Goal: Complete application form: Complete application form

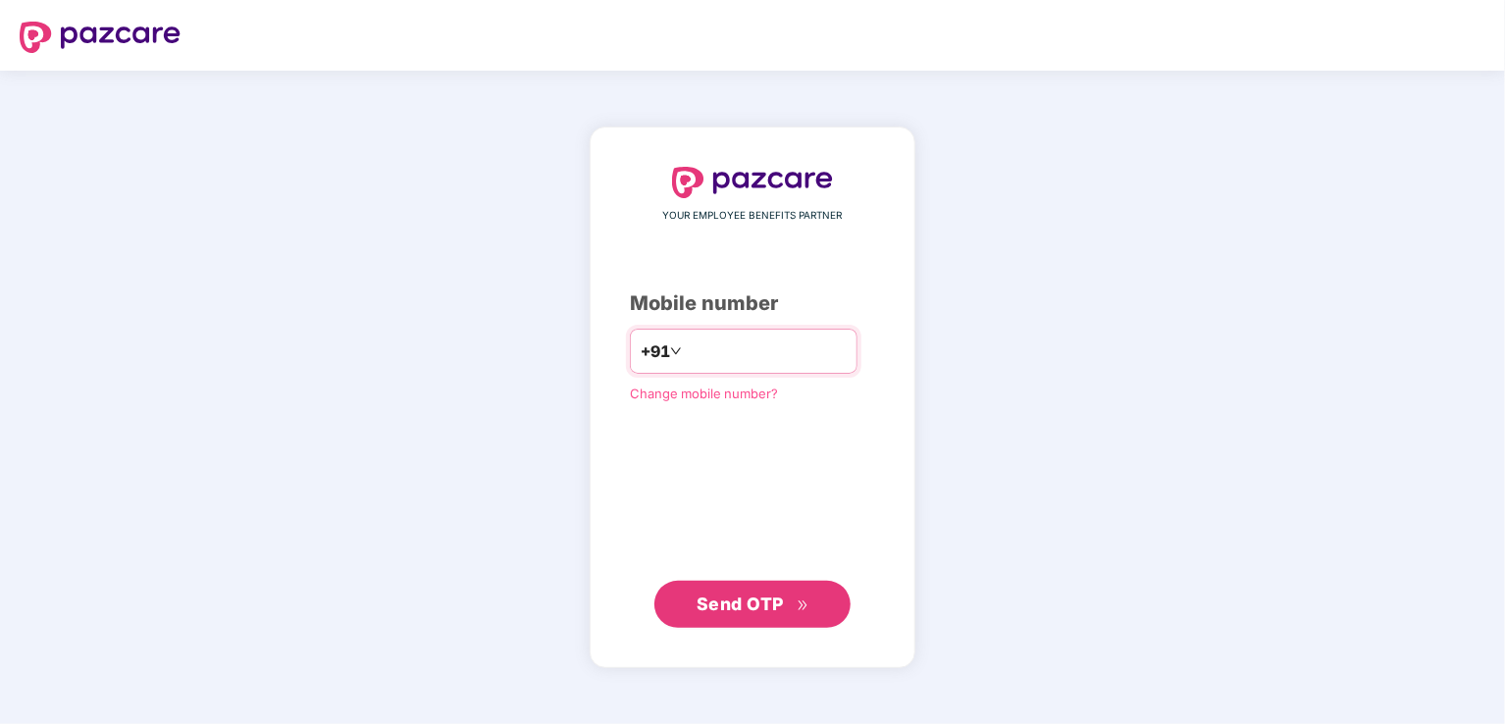
type input "*"
click at [5, 656] on div "**********" at bounding box center [752, 397] width 1505 height 653
click at [772, 608] on span "Send OTP" at bounding box center [739, 602] width 87 height 21
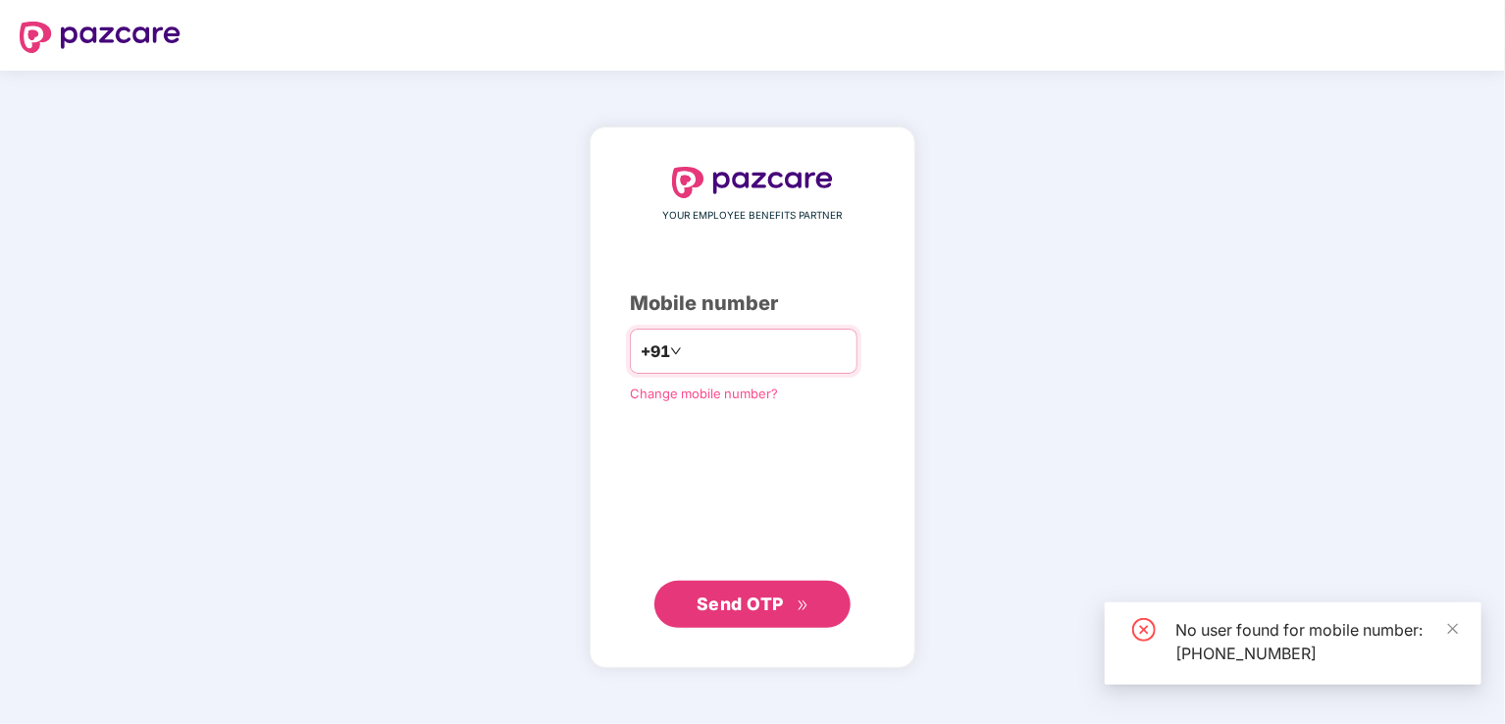
drag, startPoint x: 765, startPoint y: 347, endPoint x: 612, endPoint y: 347, distance: 153.0
click at [630, 347] on div "**********" at bounding box center [744, 351] width 228 height 45
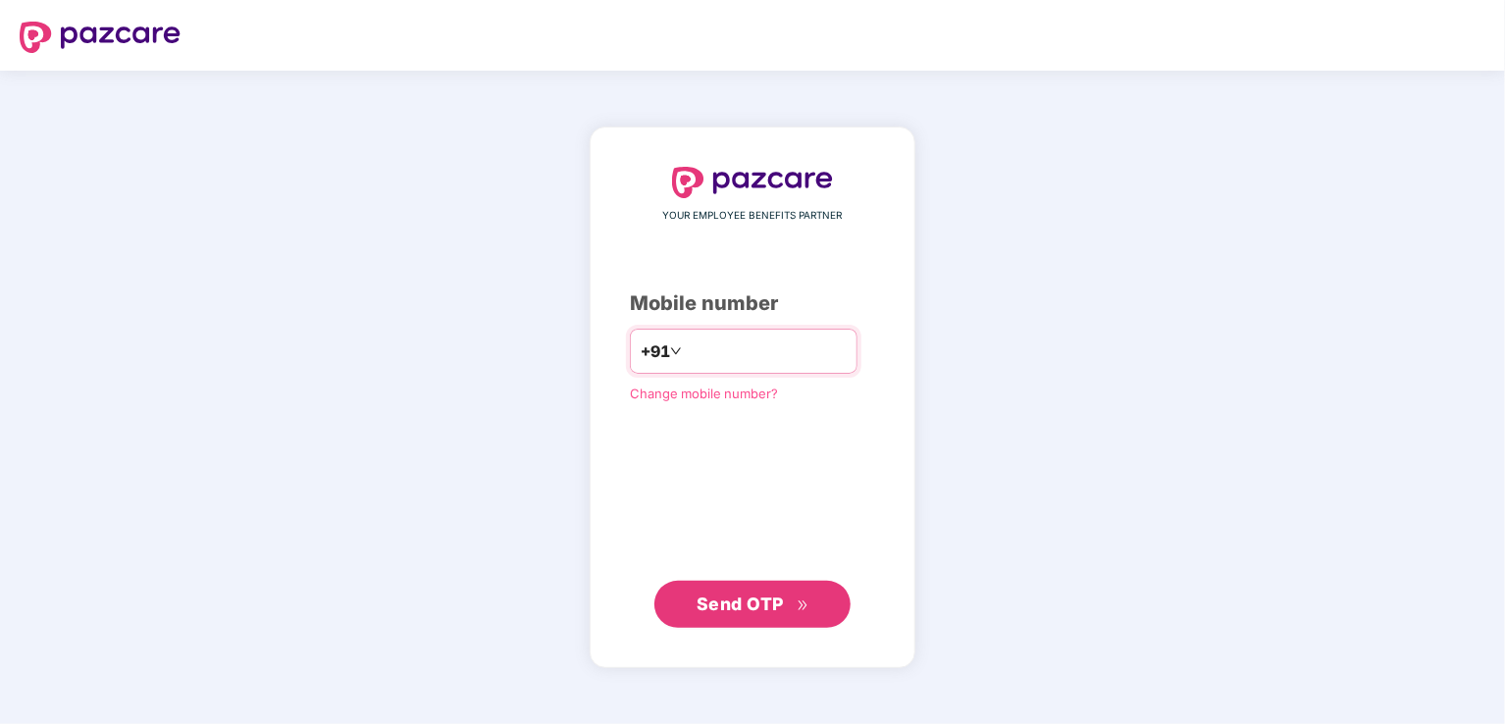
click at [716, 348] on input "**********" at bounding box center [766, 350] width 161 height 31
click at [761, 347] on input "**********" at bounding box center [766, 350] width 161 height 31
drag, startPoint x: 761, startPoint y: 347, endPoint x: 662, endPoint y: 354, distance: 99.3
click at [686, 354] on input "**********" at bounding box center [766, 350] width 161 height 31
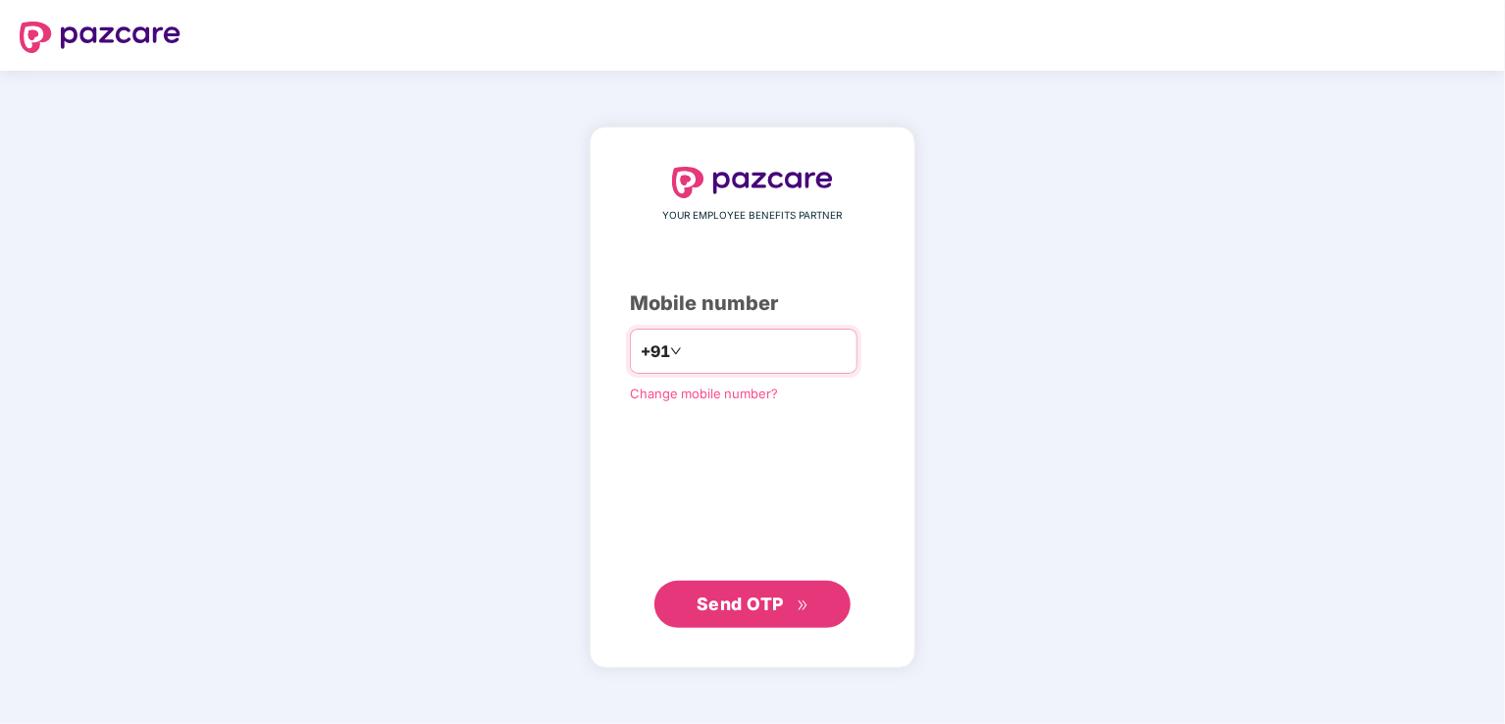
click at [774, 354] on input "**********" at bounding box center [766, 350] width 161 height 31
type input "*"
type input "**********"
click at [752, 619] on button "Send OTP" at bounding box center [752, 604] width 196 height 47
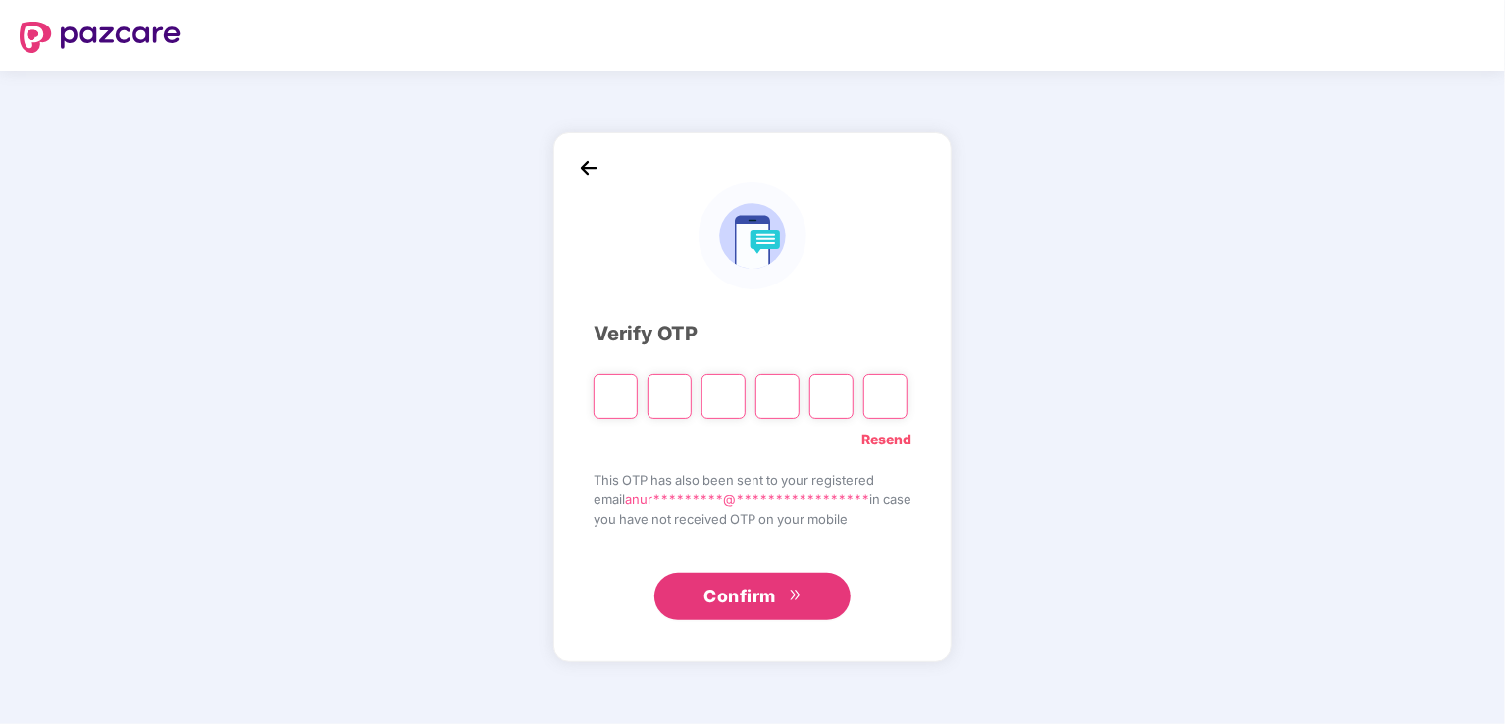
type input "*"
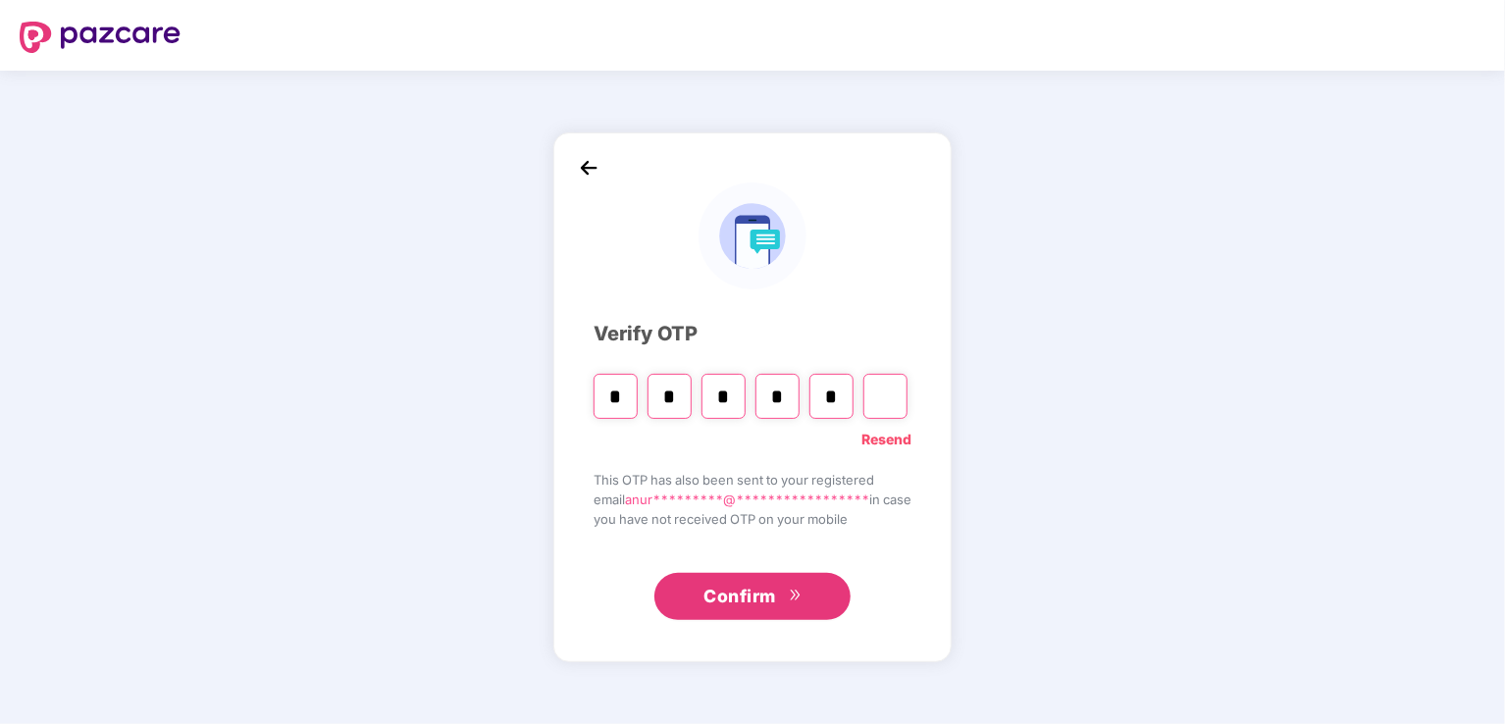
type input "*"
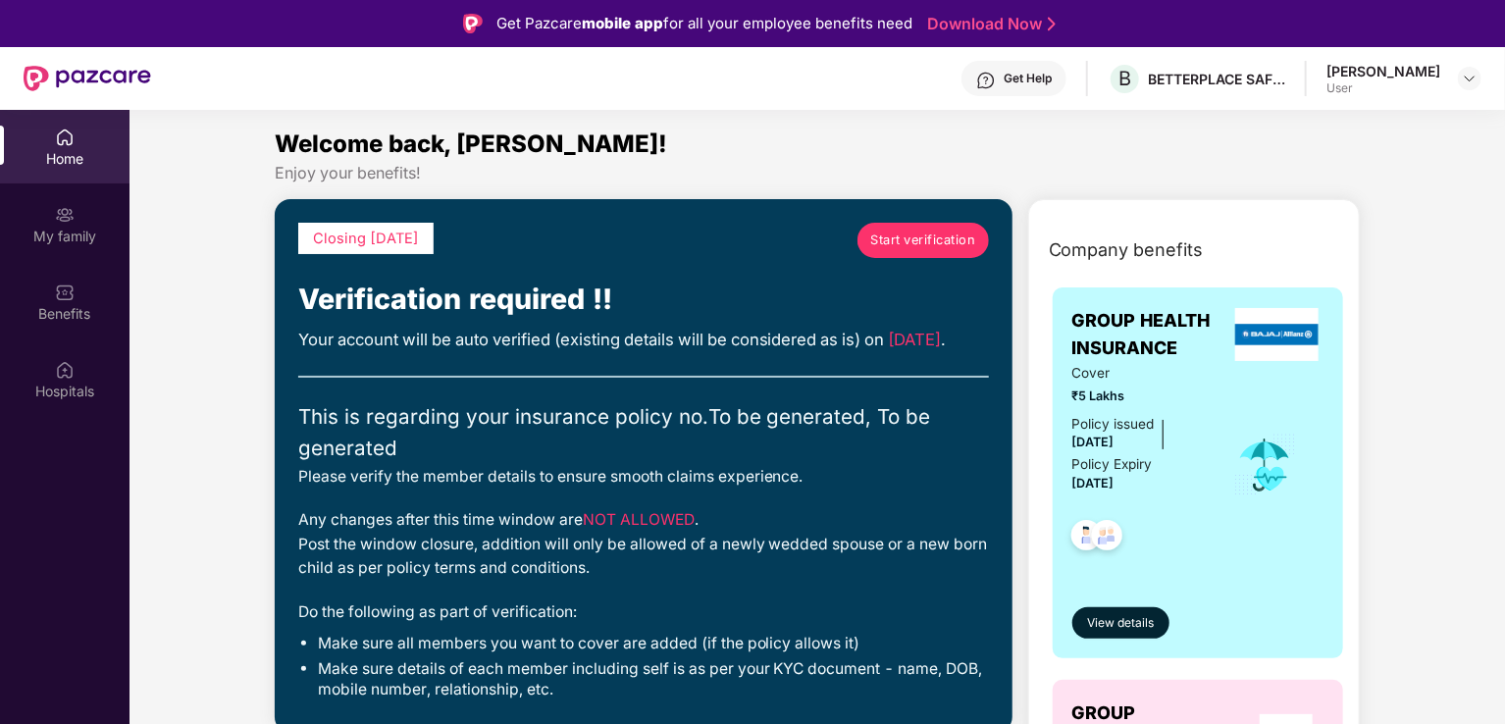
click at [920, 252] on link "Start verification" at bounding box center [922, 240] width 131 height 35
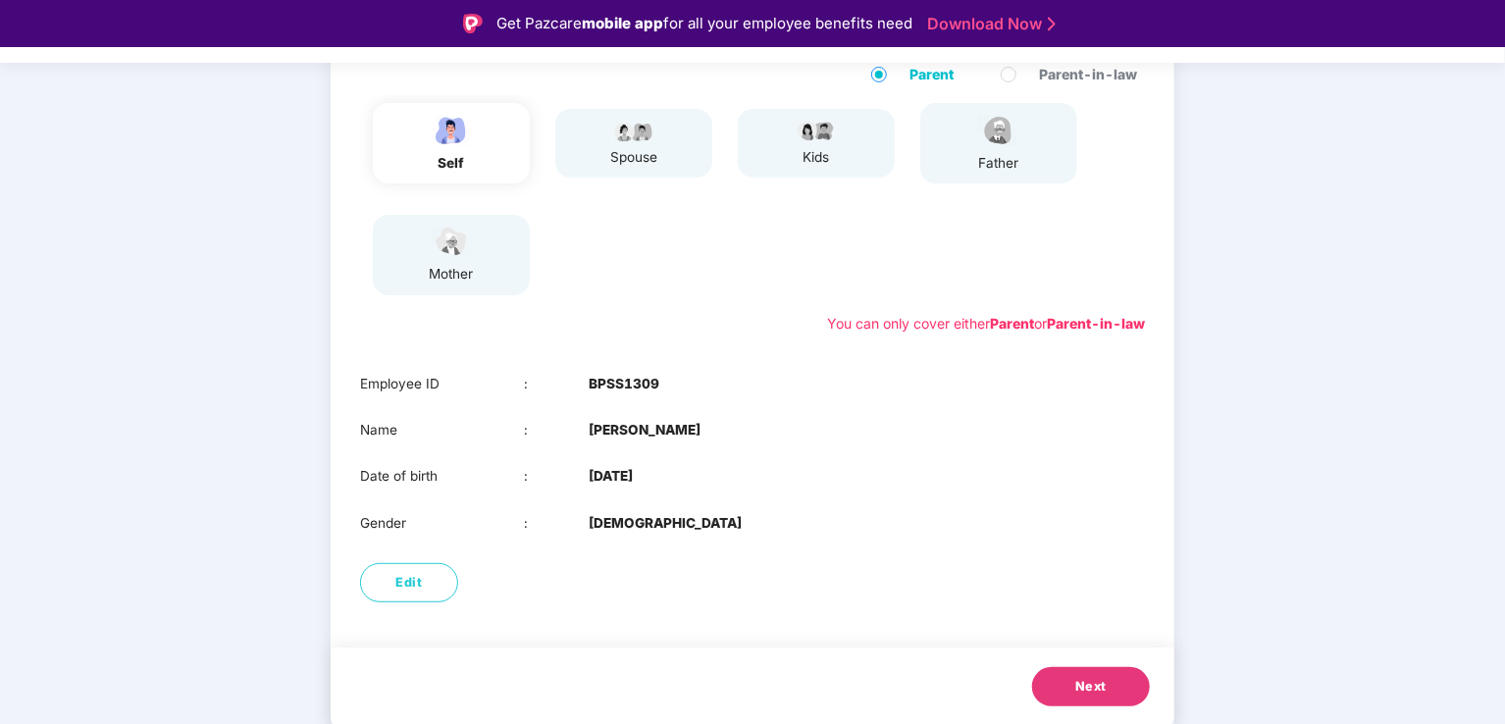
scroll to position [47, 0]
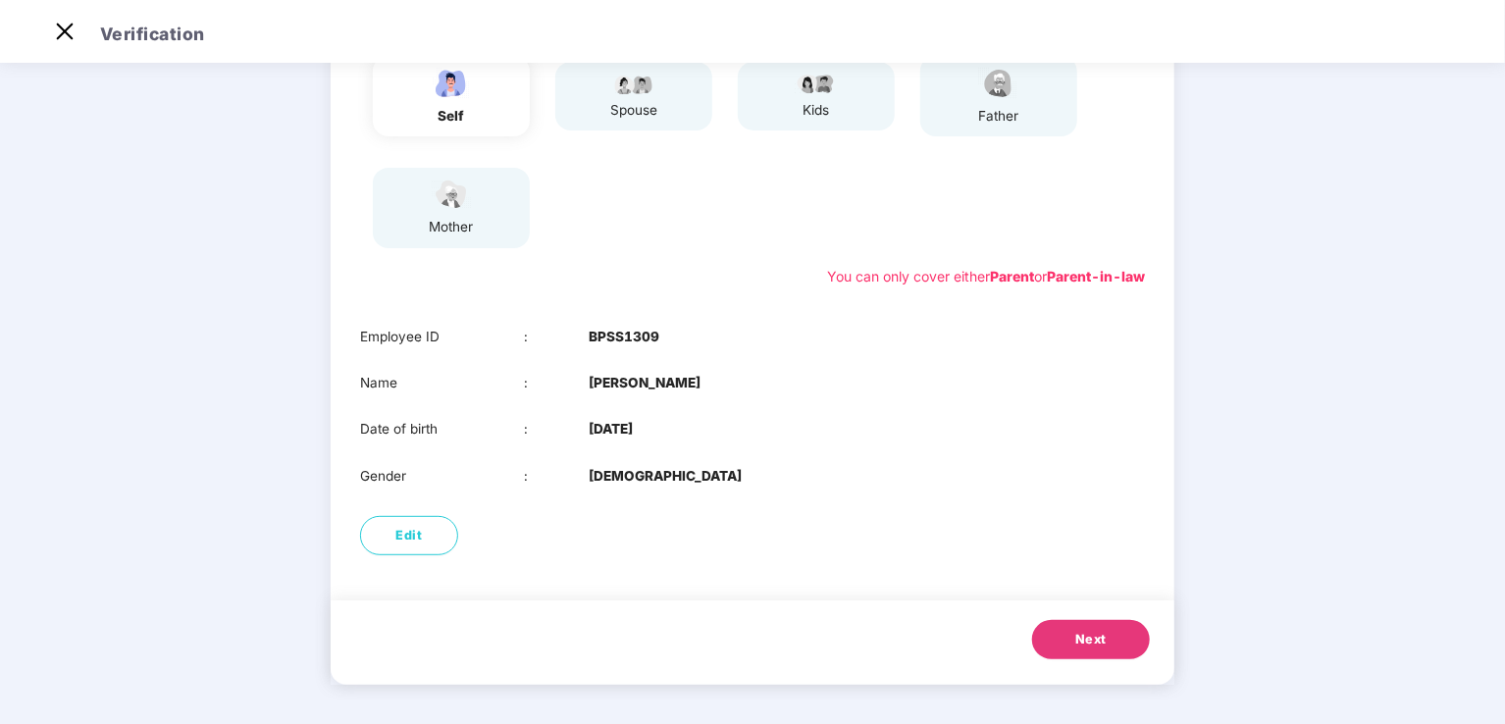
click at [1116, 647] on button "Next" at bounding box center [1091, 639] width 118 height 39
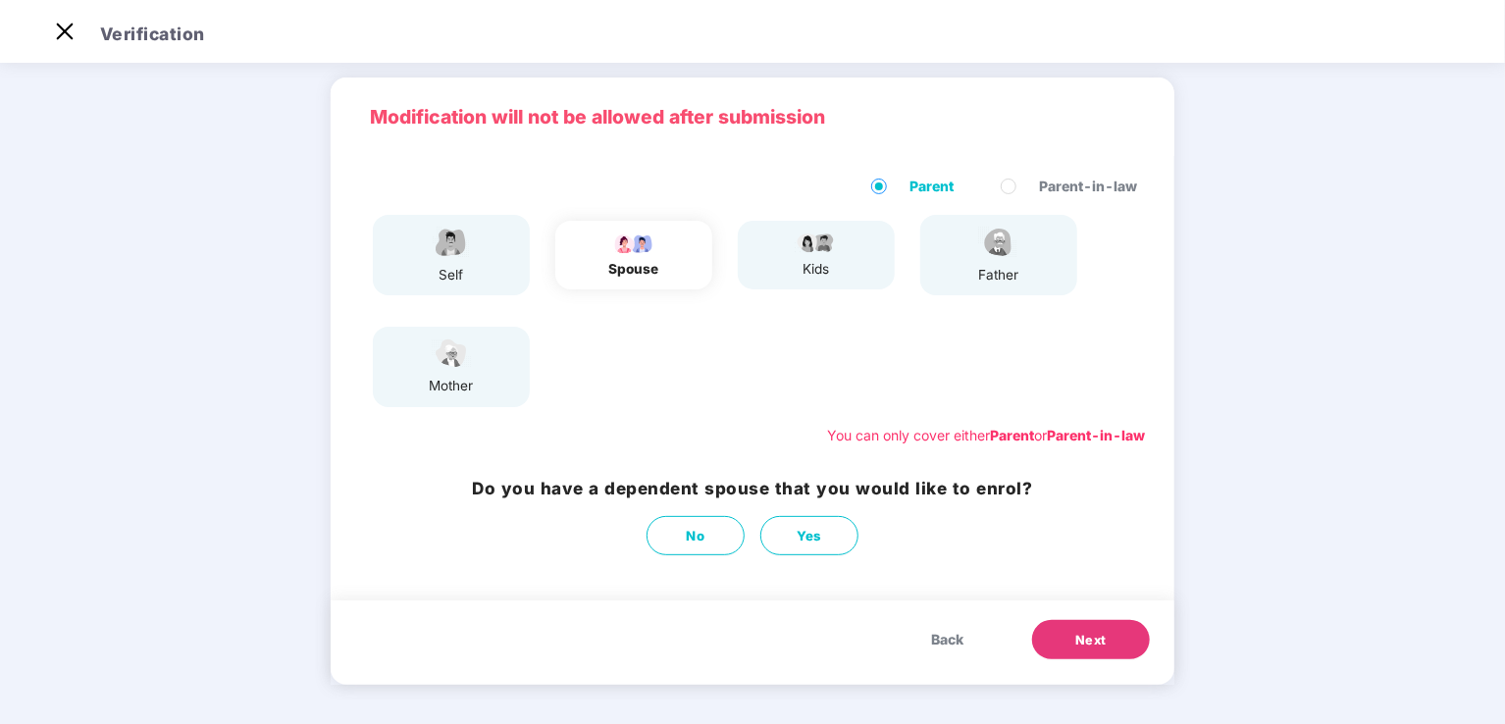
scroll to position [63, 0]
click at [964, 241] on div "father" at bounding box center [998, 255] width 157 height 80
click at [761, 240] on div "kids" at bounding box center [816, 255] width 157 height 69
click at [468, 256] on img at bounding box center [451, 242] width 49 height 34
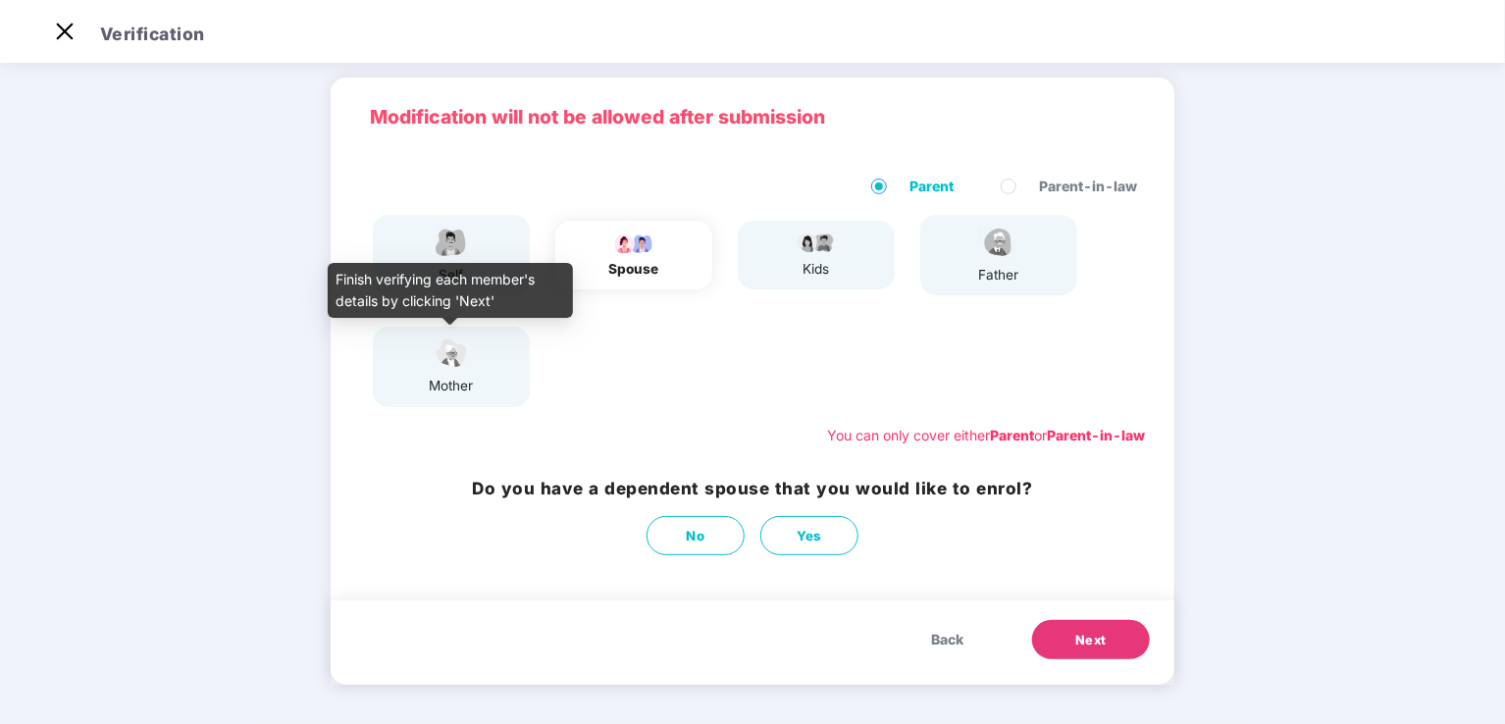
click at [456, 362] on img at bounding box center [451, 353] width 49 height 34
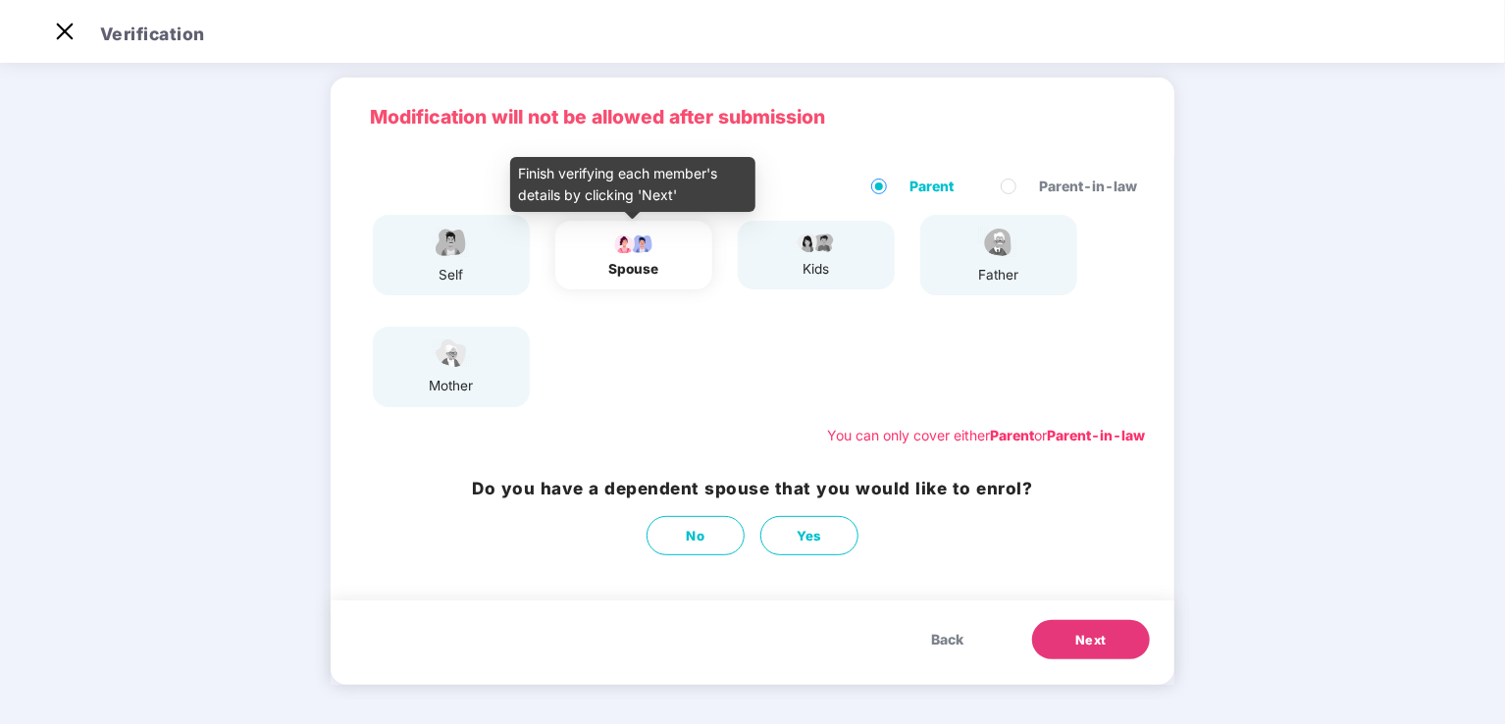
click at [644, 260] on div "spouse" at bounding box center [634, 269] width 50 height 21
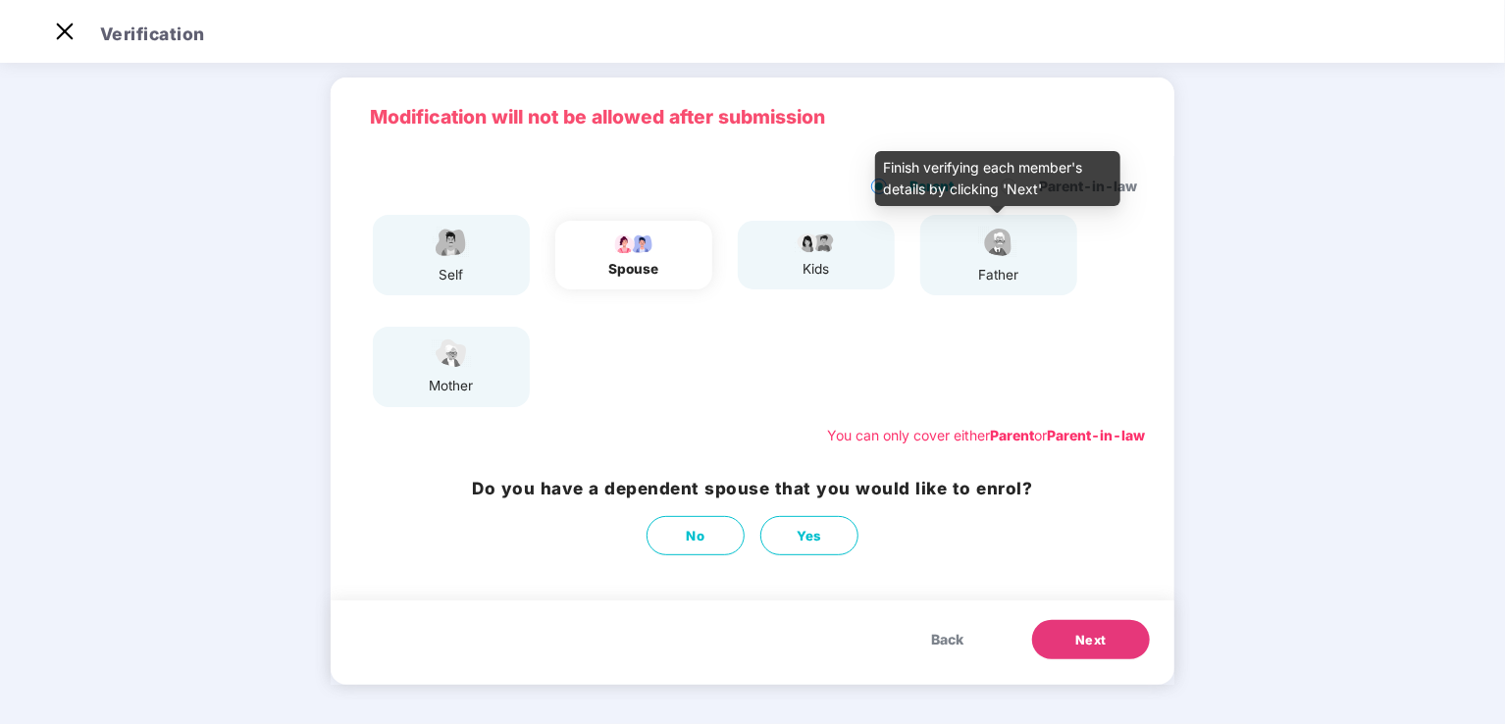
click at [980, 246] on img at bounding box center [998, 242] width 49 height 34
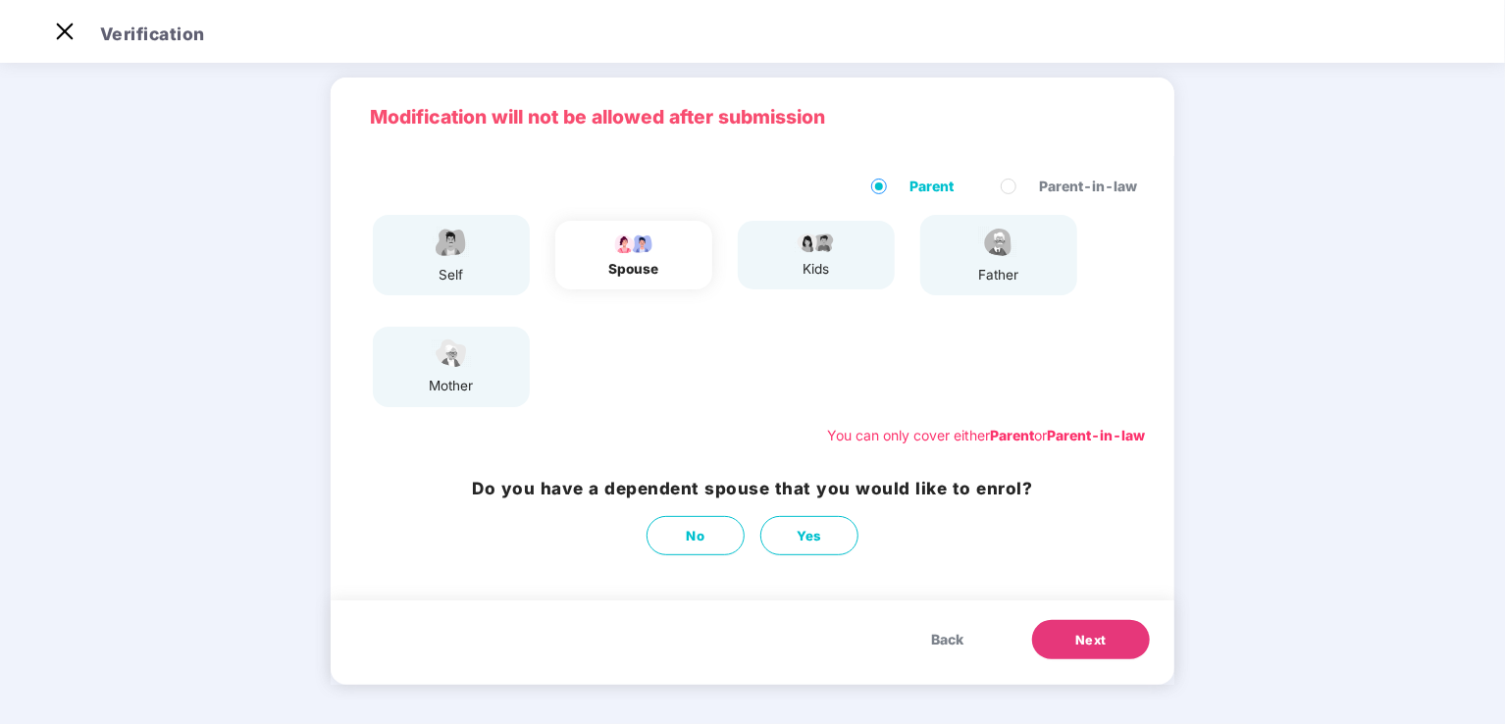
click at [858, 237] on div "kids" at bounding box center [816, 255] width 157 height 69
click at [948, 647] on span "Back" at bounding box center [947, 640] width 32 height 22
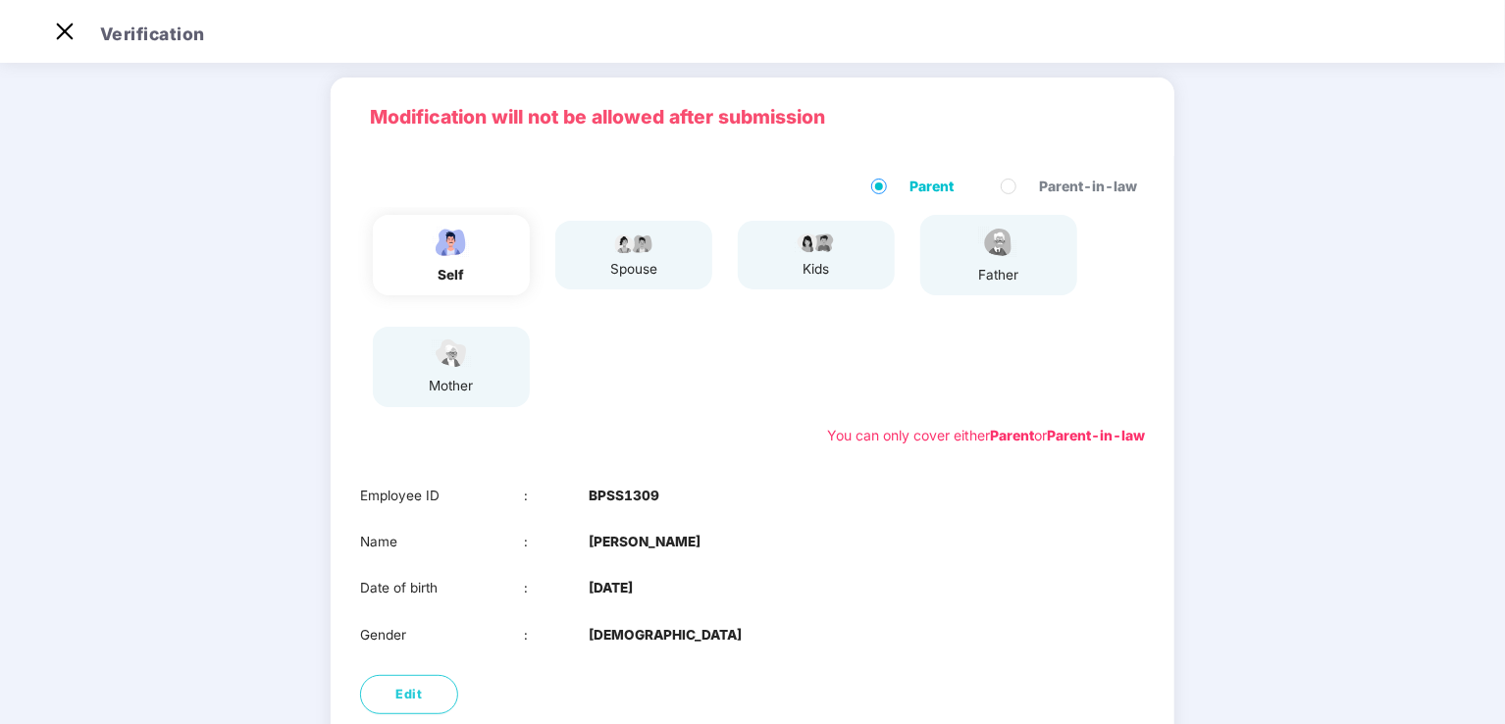
scroll to position [222, 0]
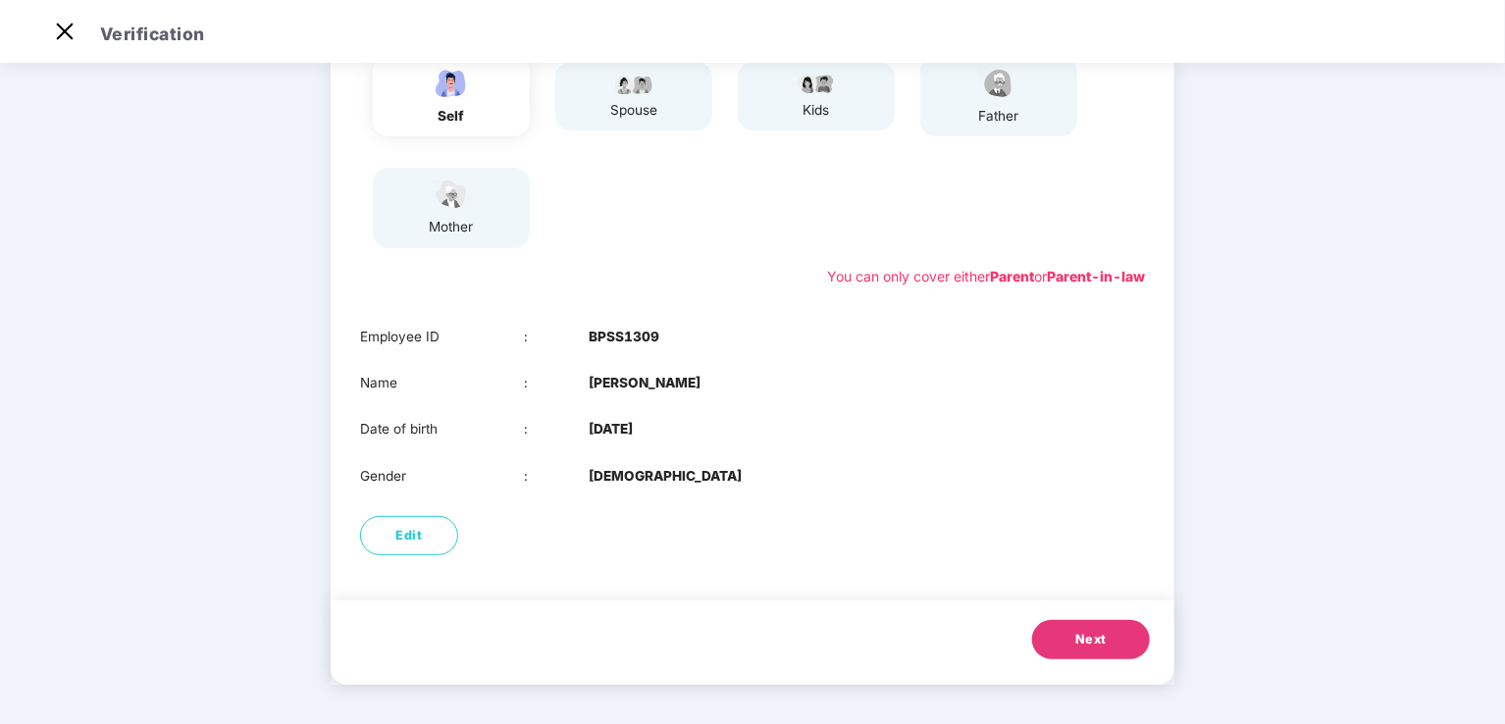
click at [1081, 636] on span "Next" at bounding box center [1090, 640] width 31 height 20
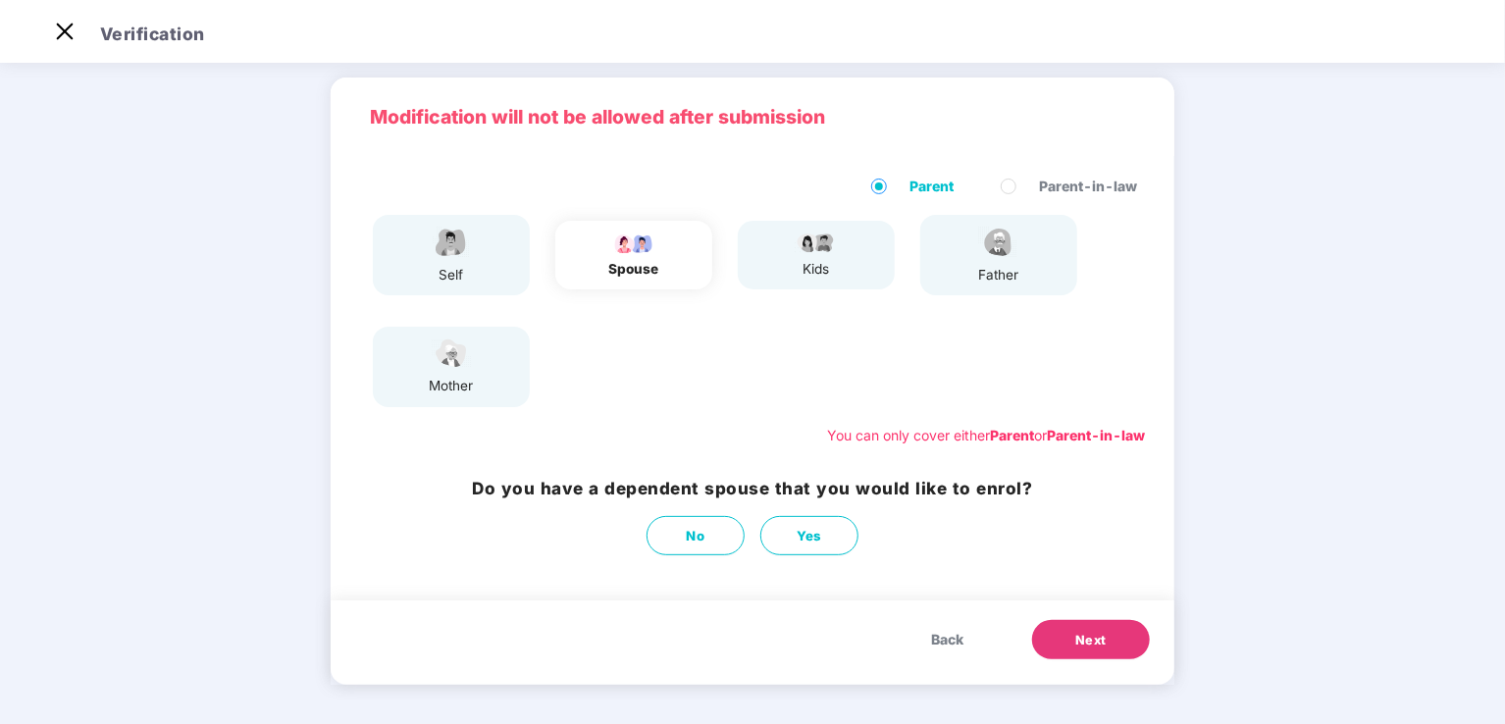
scroll to position [63, 0]
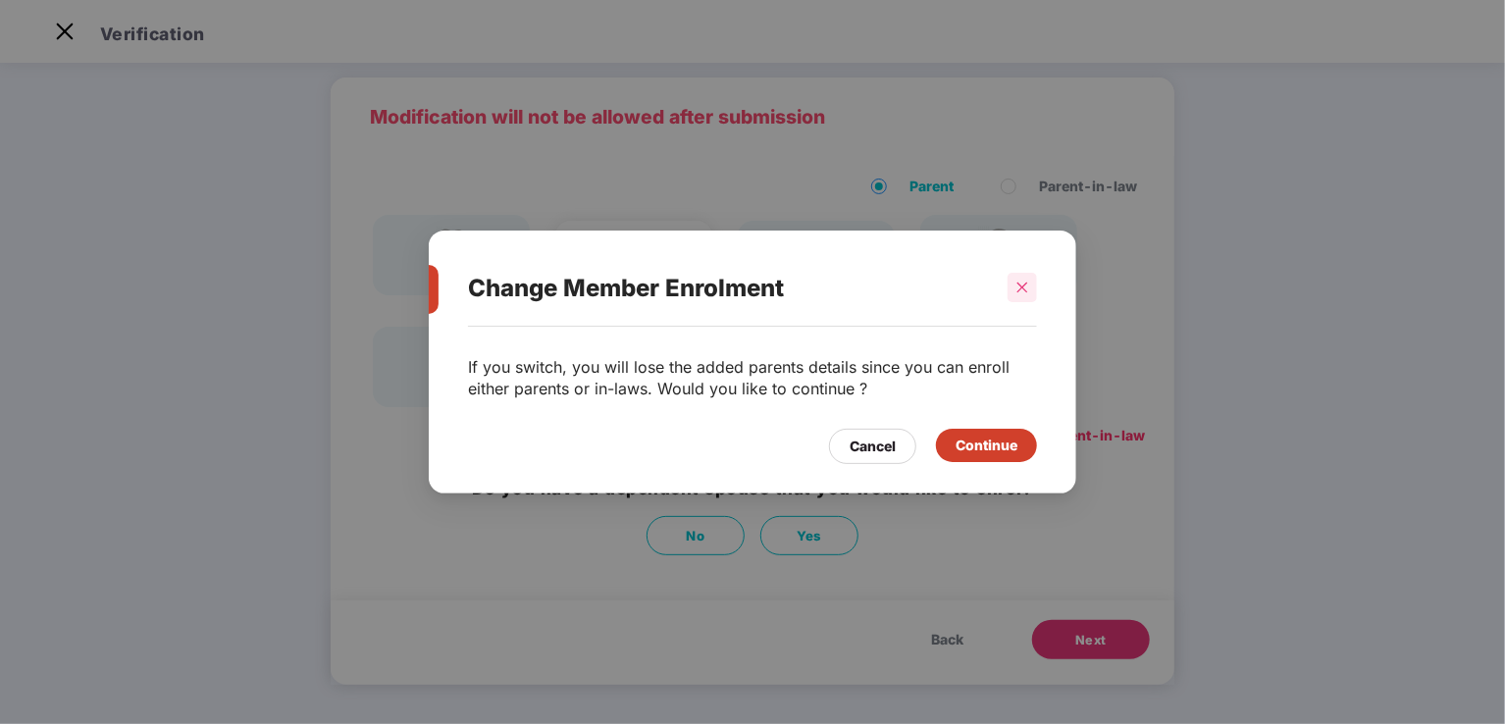
click at [1024, 292] on icon "close" at bounding box center [1022, 288] width 14 height 14
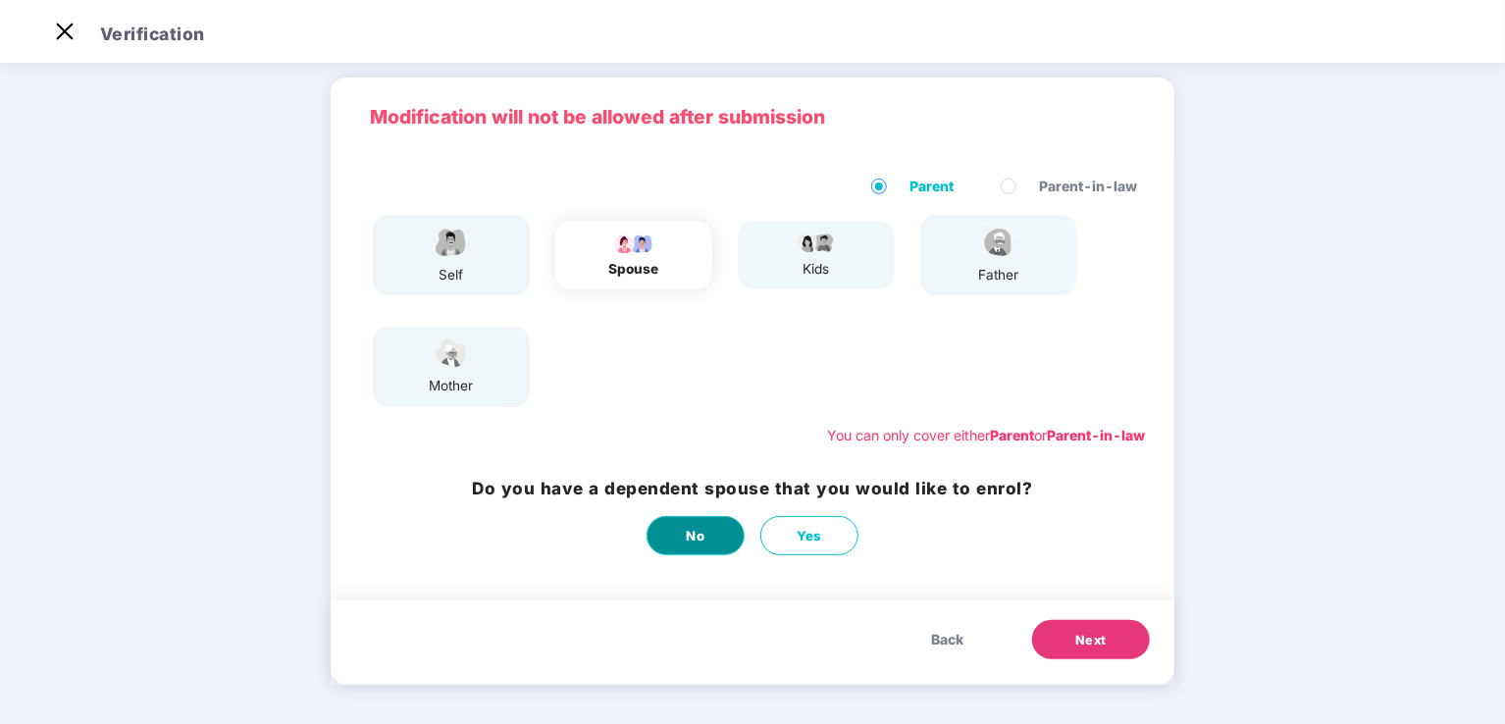
click at [703, 526] on span "No" at bounding box center [696, 536] width 19 height 21
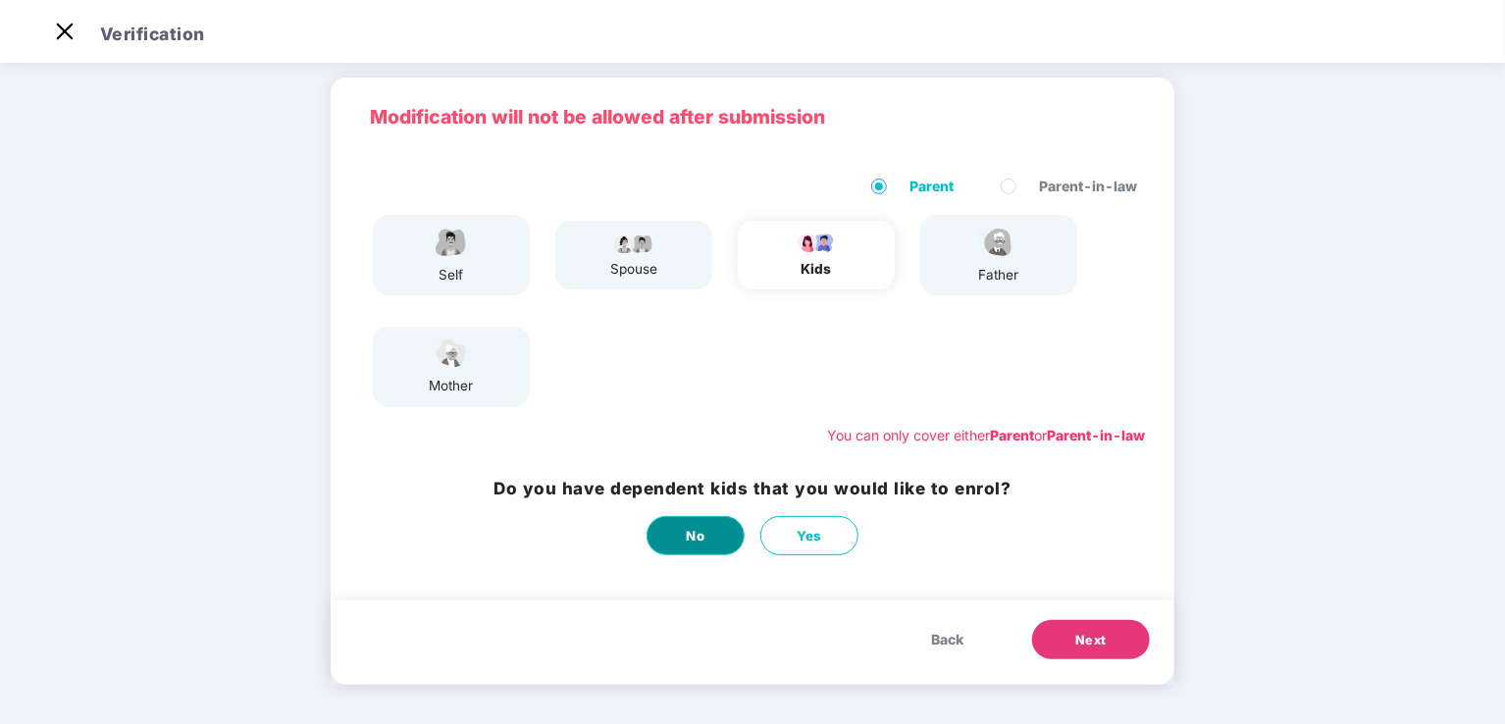
scroll to position [0, 0]
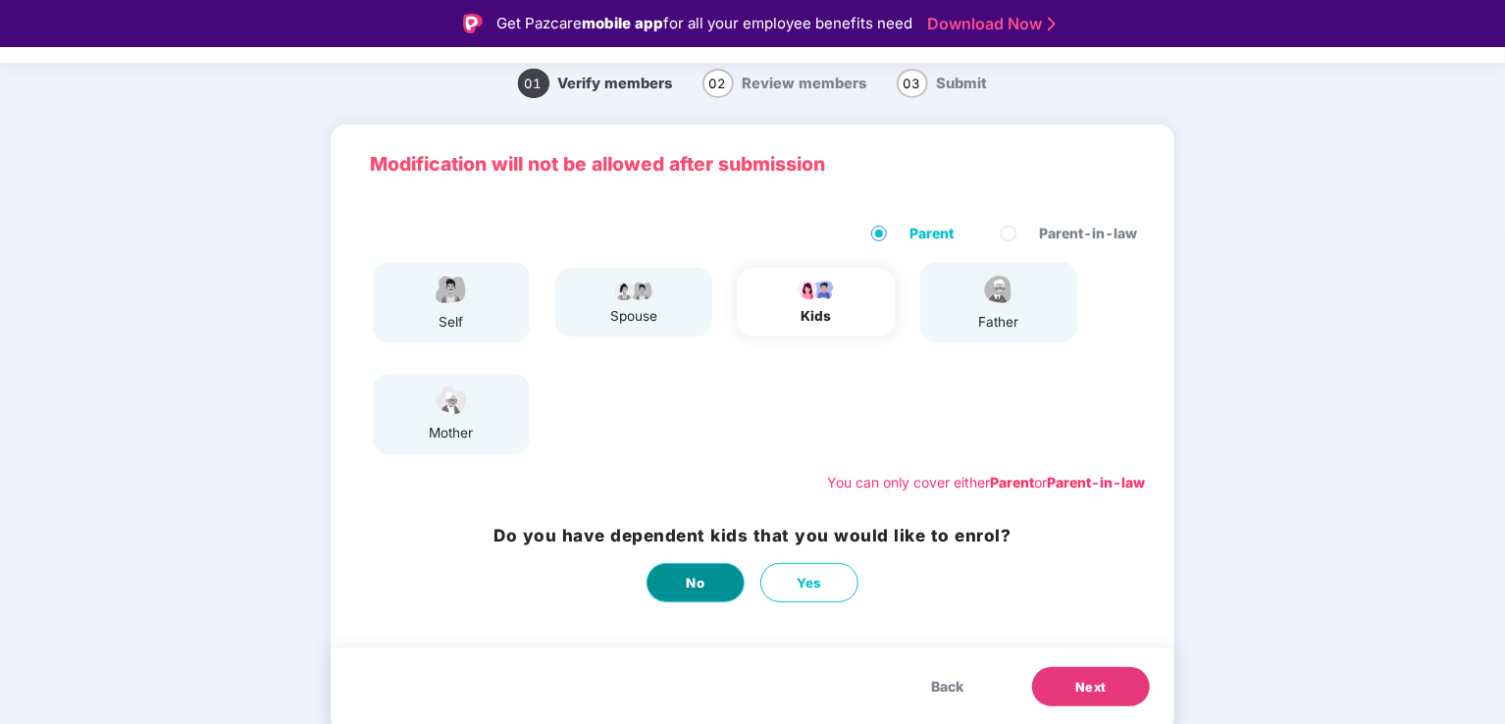
click at [711, 585] on button "No" at bounding box center [695, 582] width 98 height 39
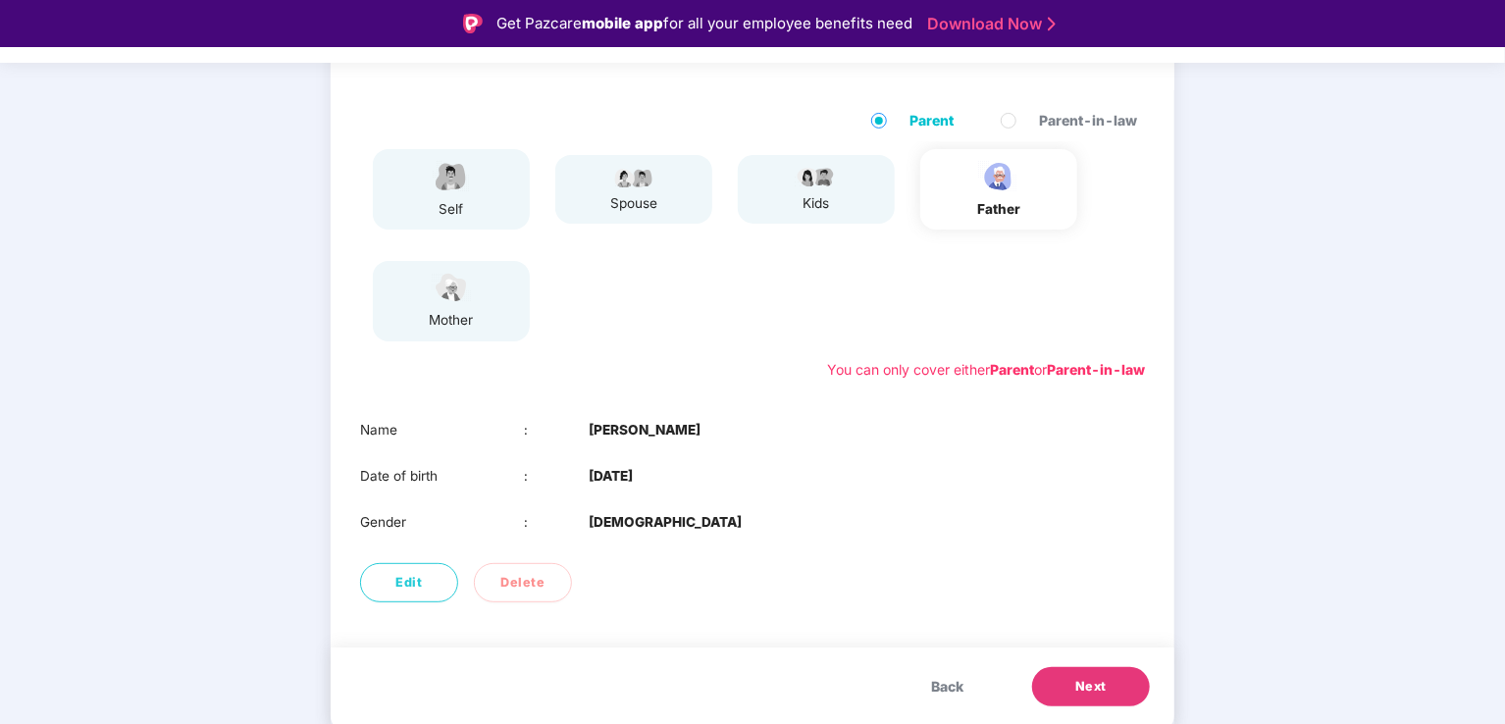
scroll to position [47, 0]
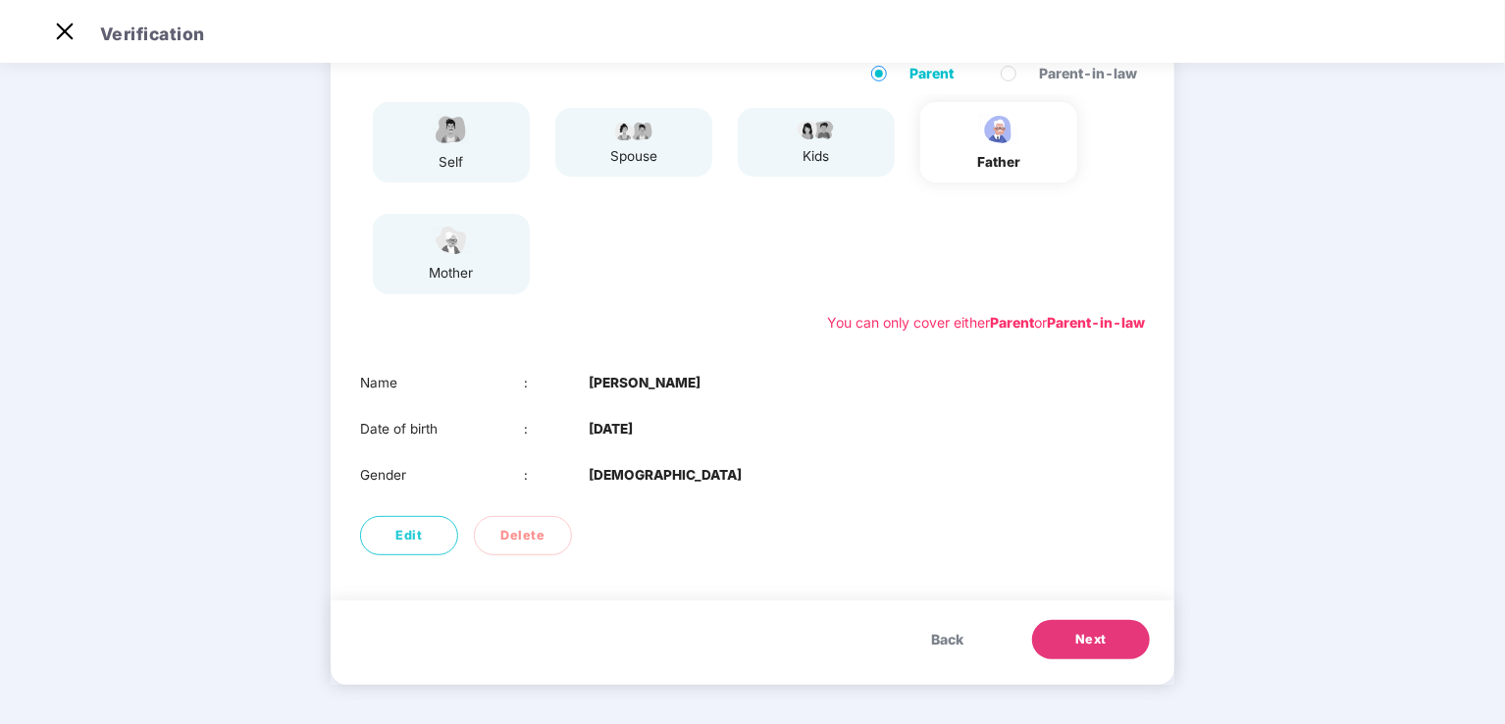
click at [1098, 646] on span "Next" at bounding box center [1090, 640] width 31 height 20
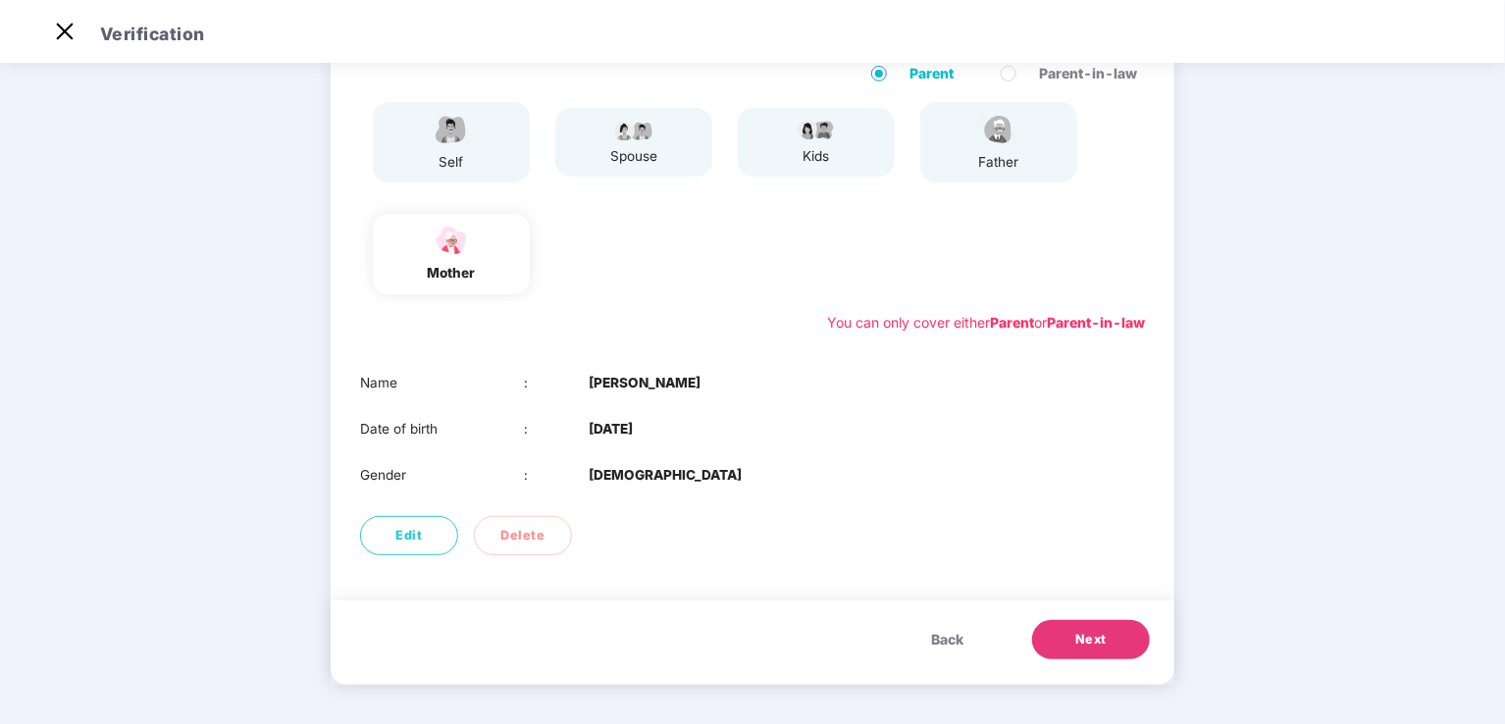
click at [1087, 638] on span "Next" at bounding box center [1090, 640] width 31 height 20
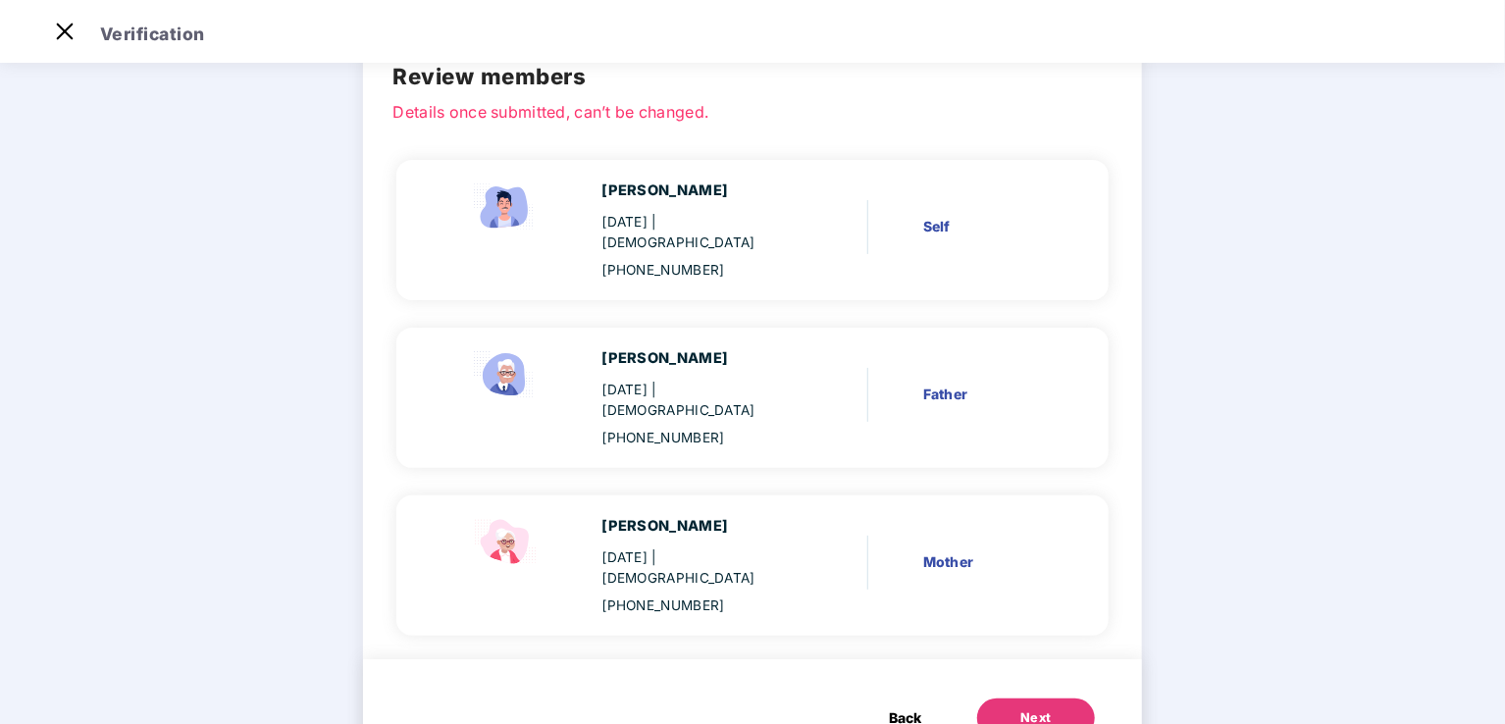
scroll to position [115, 0]
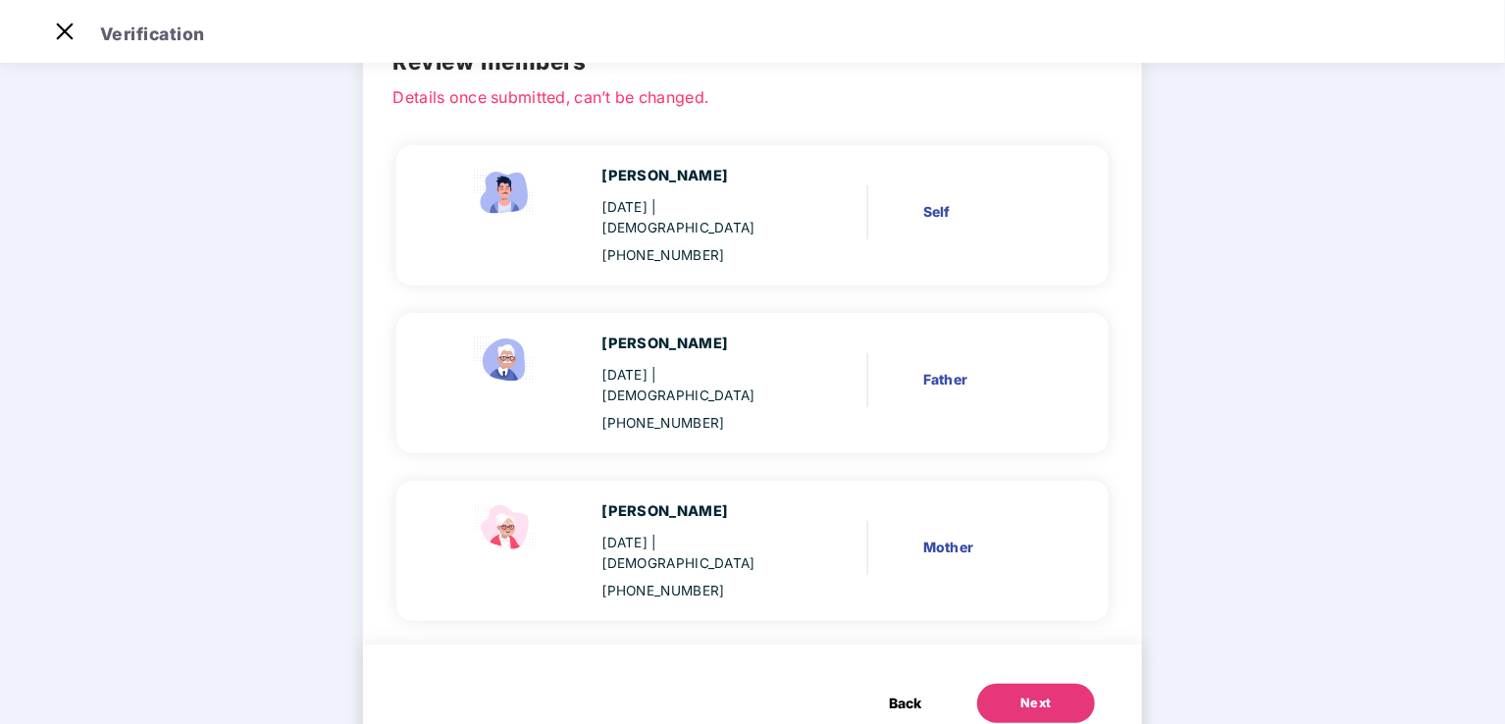
click at [1026, 693] on div "Next" at bounding box center [1035, 703] width 31 height 20
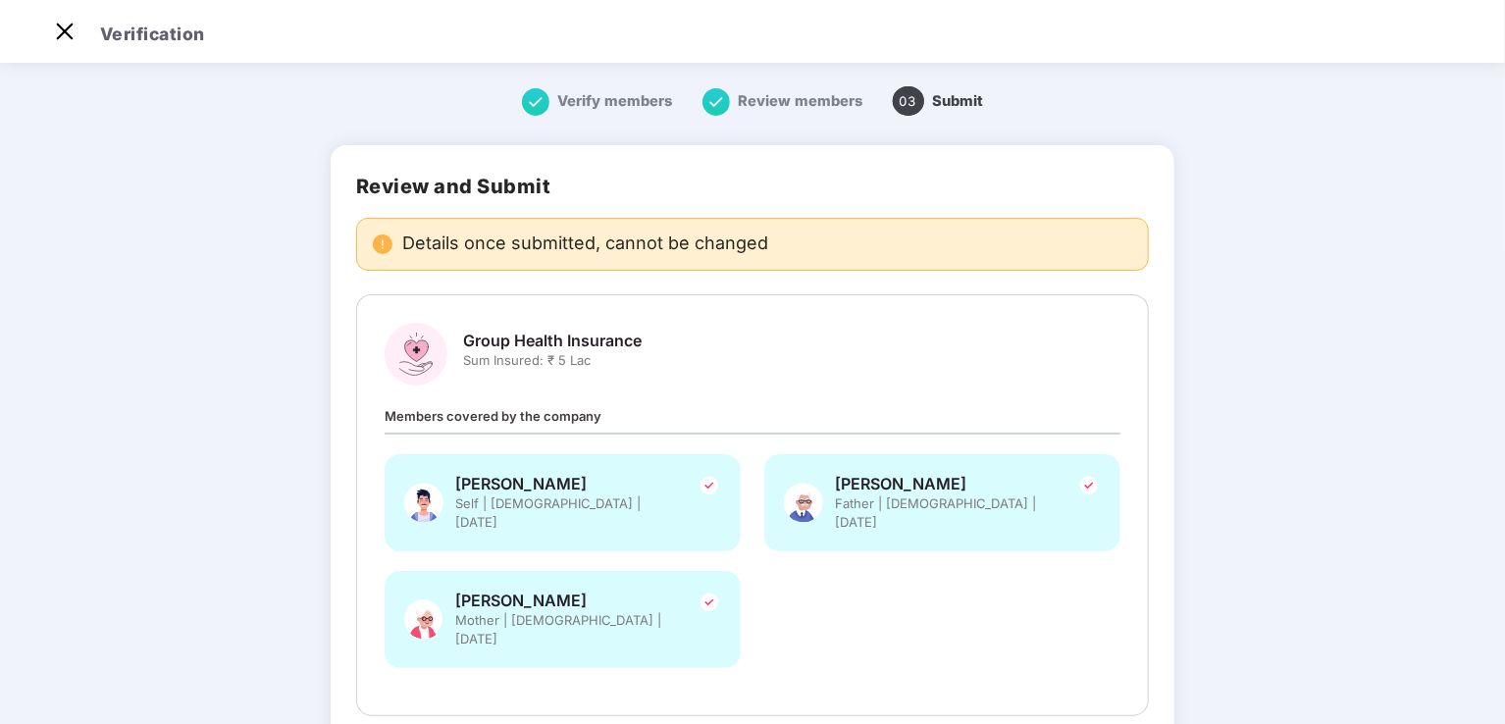
scroll to position [420, 0]
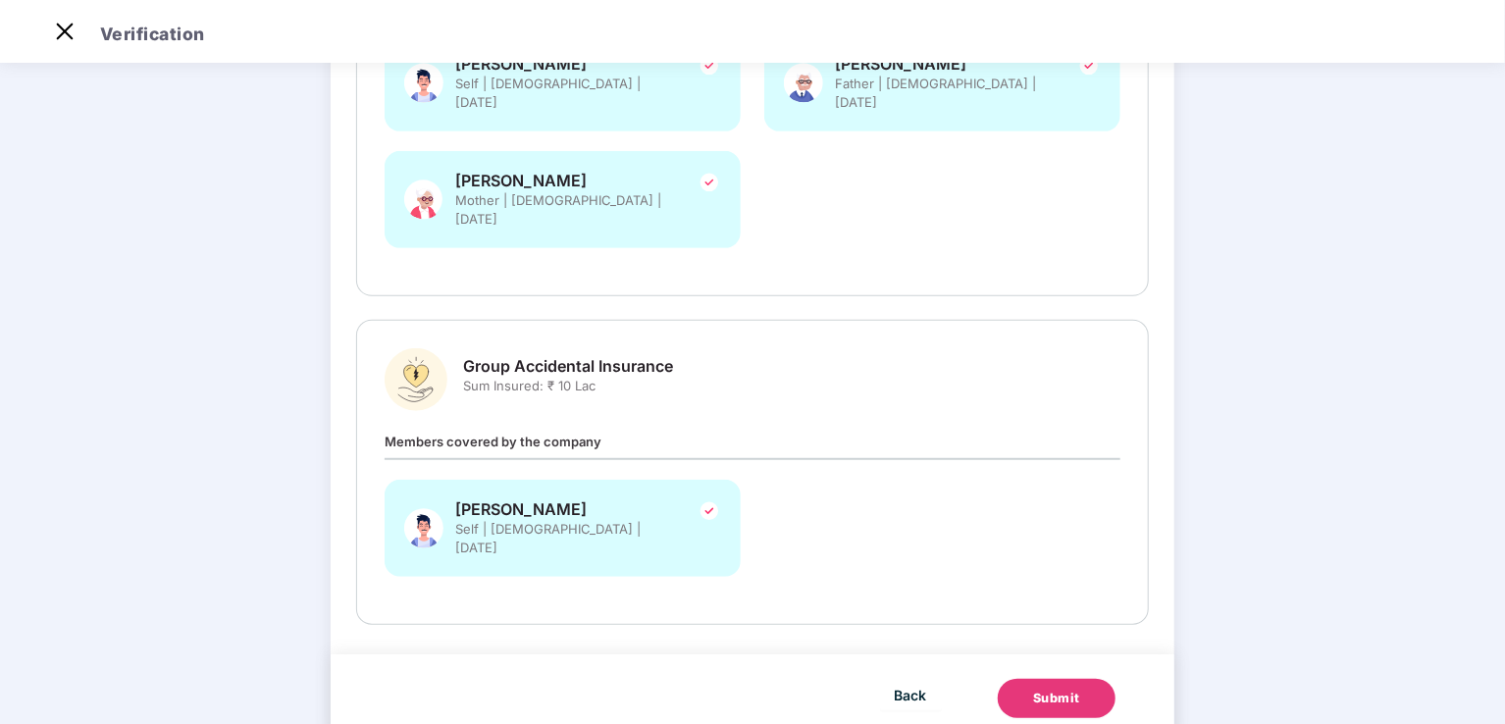
click at [1044, 689] on div "Submit" at bounding box center [1056, 699] width 47 height 20
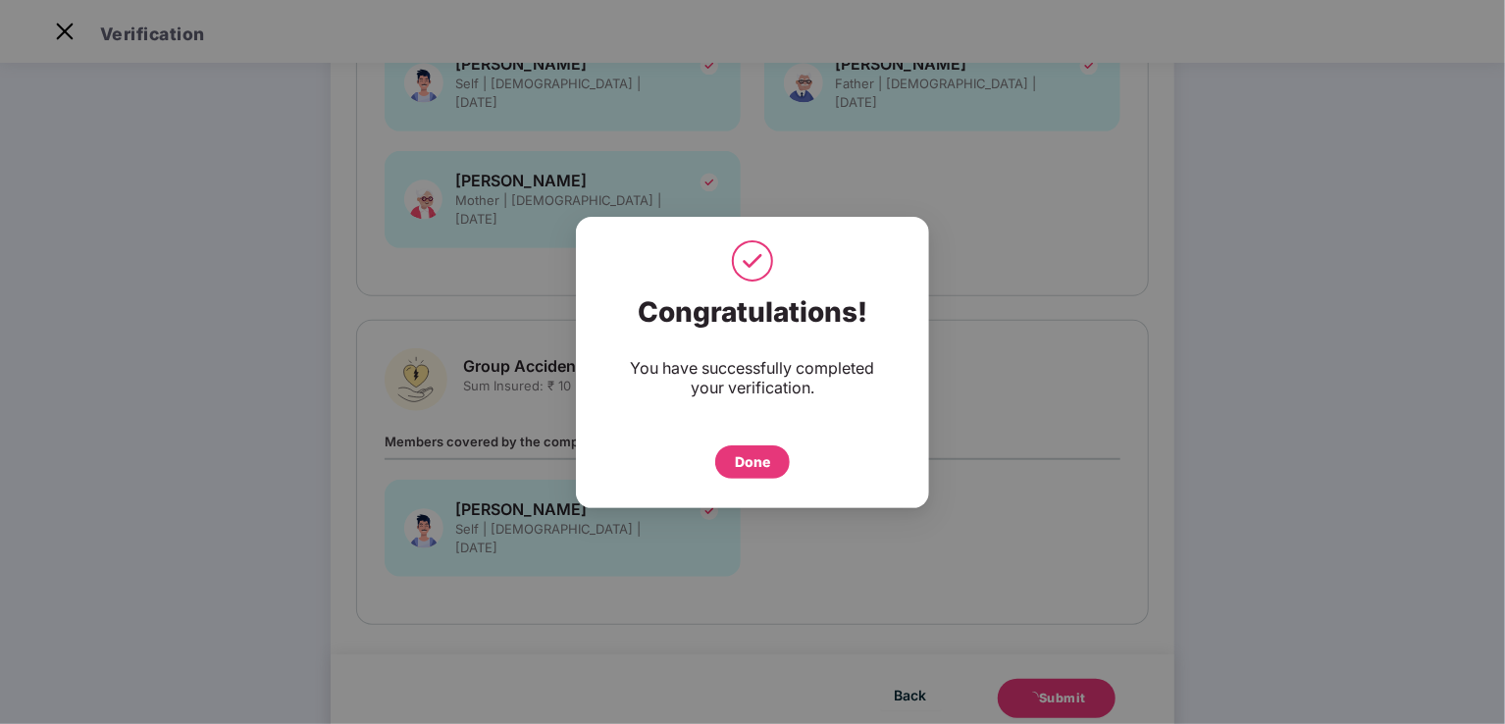
click at [754, 456] on div "Done" at bounding box center [752, 462] width 35 height 22
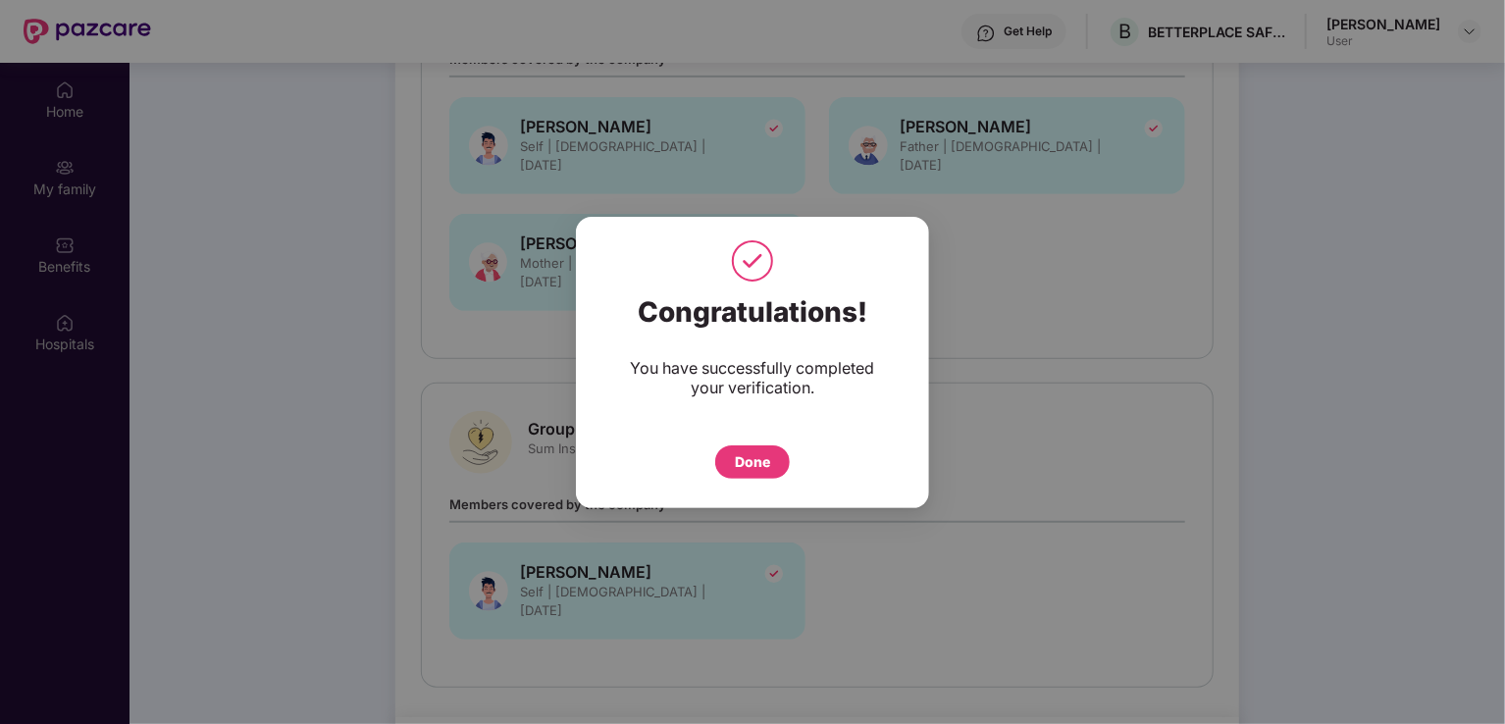
scroll to position [110, 0]
